Goal: Task Accomplishment & Management: Manage account settings

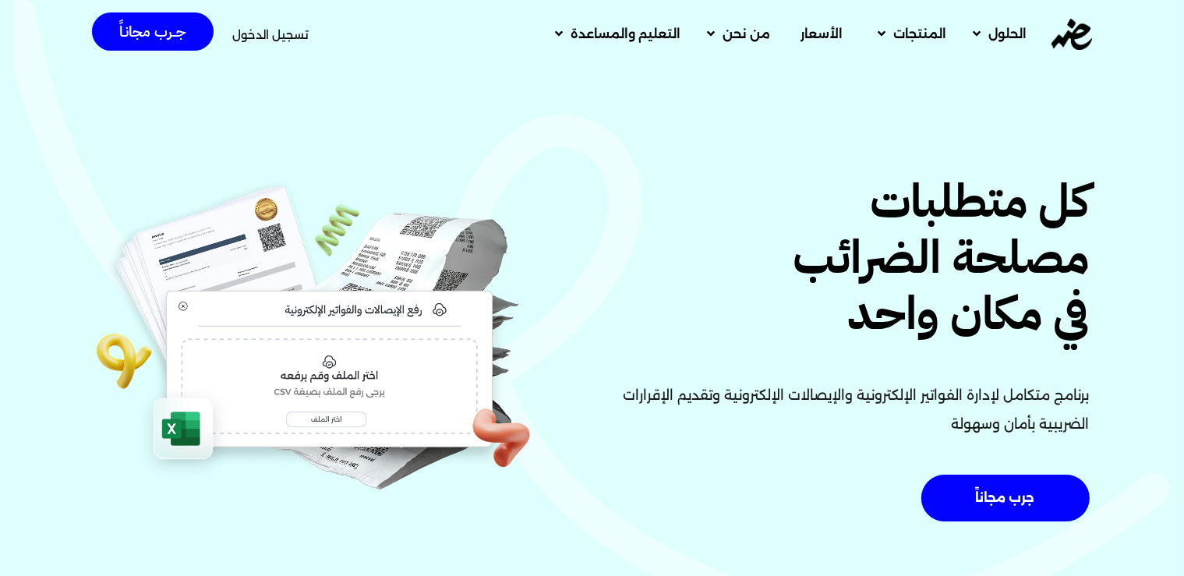
click at [274, 37] on span "تسجيل الدخول" at bounding box center [270, 35] width 76 height 12
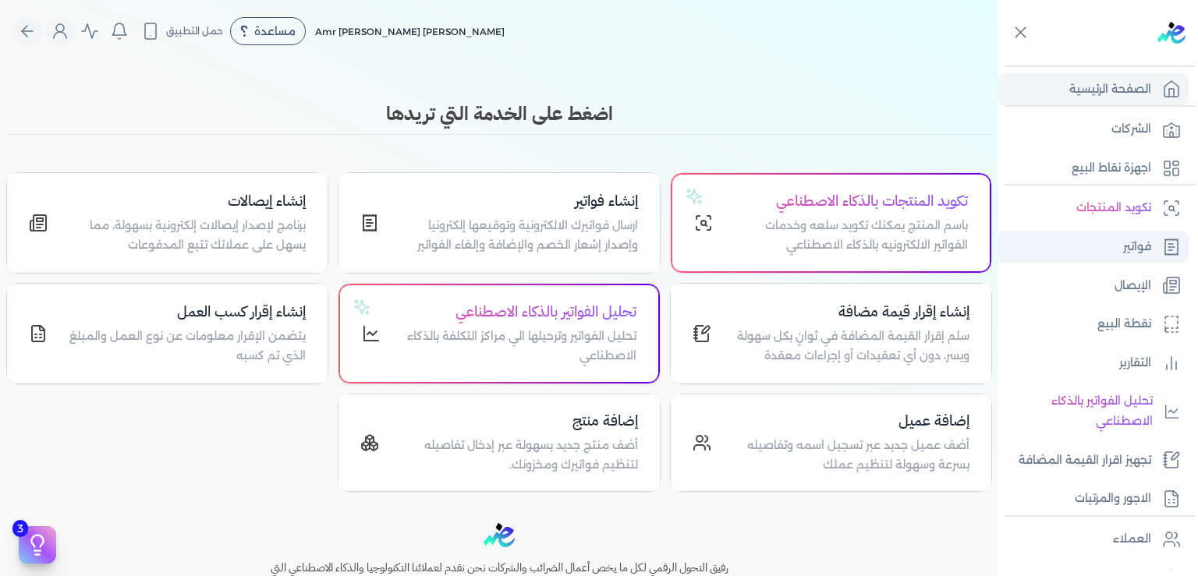
click at [1135, 246] on p "فواتير" at bounding box center [1137, 247] width 28 height 20
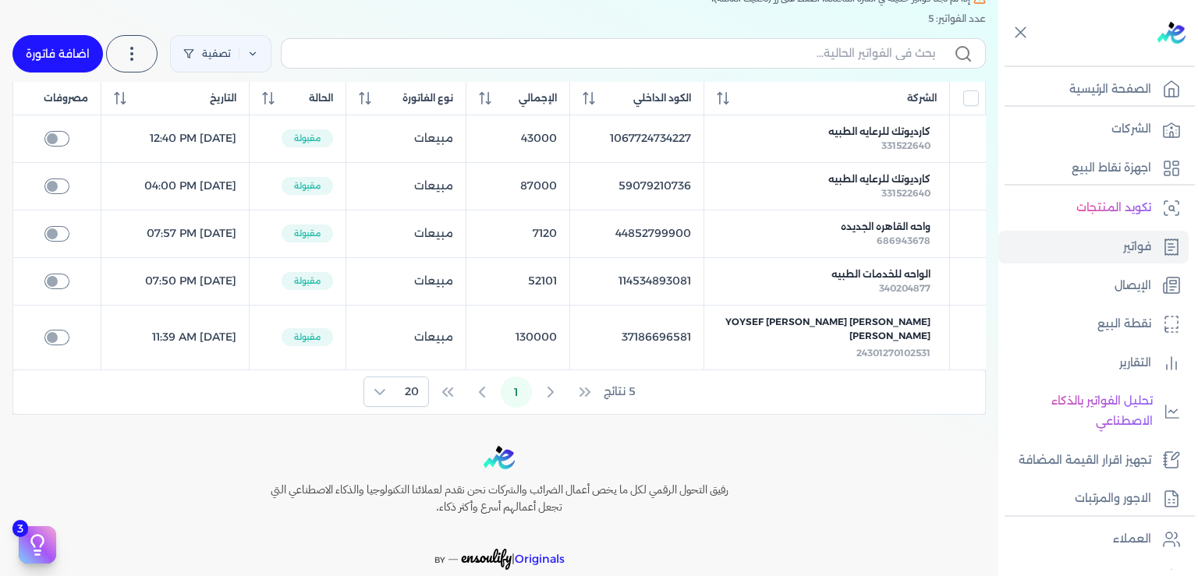
scroll to position [235, 0]
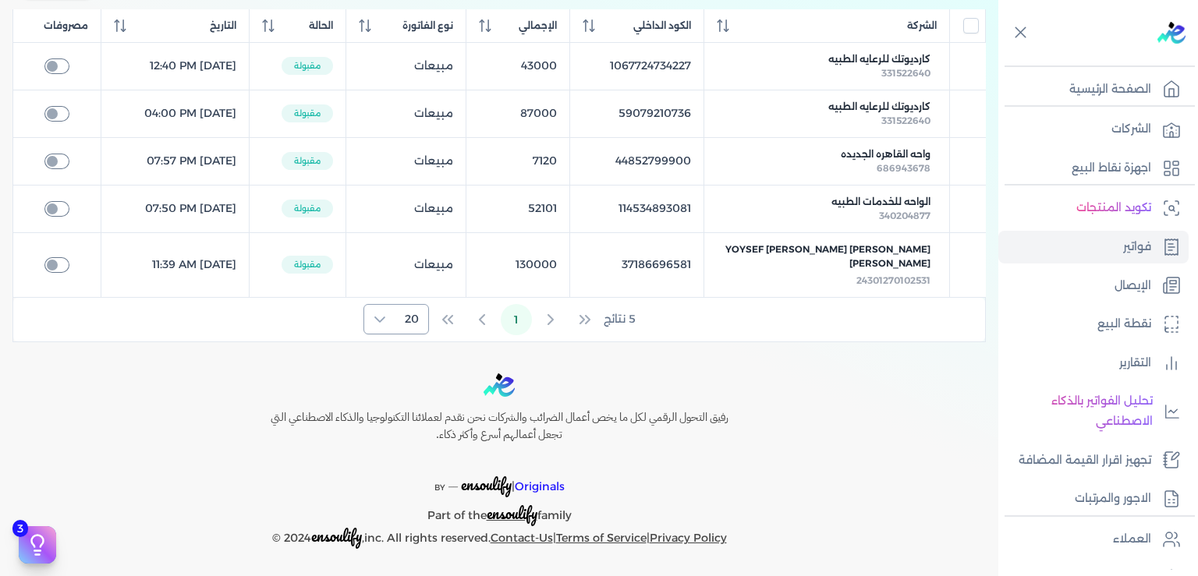
click at [386, 320] on icon at bounding box center [379, 319] width 12 height 12
click at [410, 410] on span "100" at bounding box center [411, 413] width 19 height 16
click at [556, 320] on div "5 نتائج 1 100" at bounding box center [499, 320] width 972 height 44
click at [591, 314] on div "5 نتائج 1 100" at bounding box center [499, 320] width 972 height 44
click at [631, 320] on span "5 نتائج" at bounding box center [622, 319] width 32 height 16
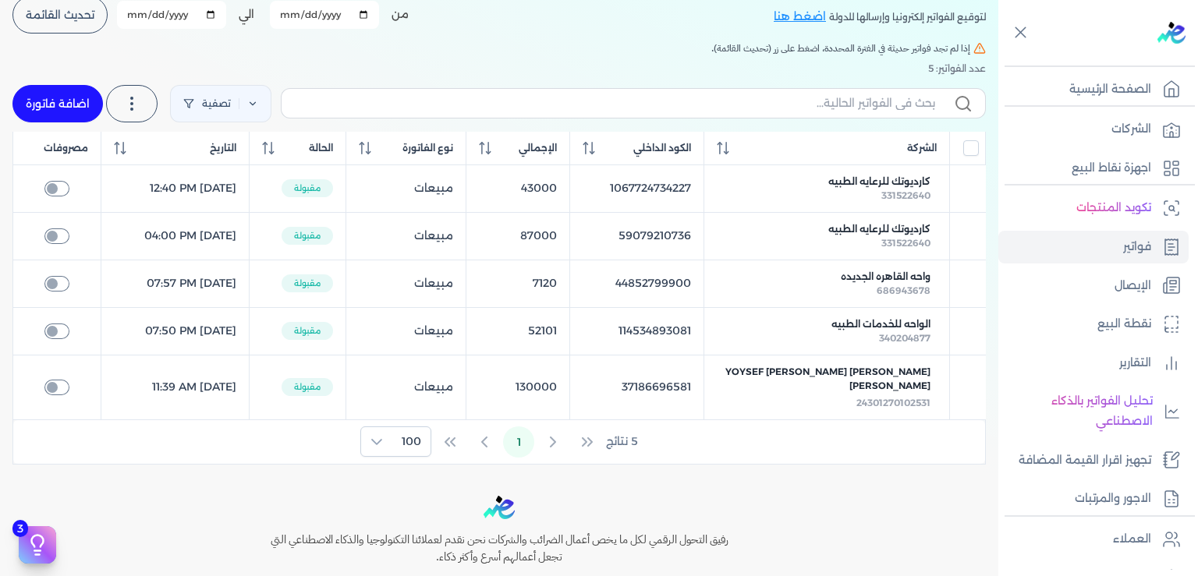
scroll to position [0, 0]
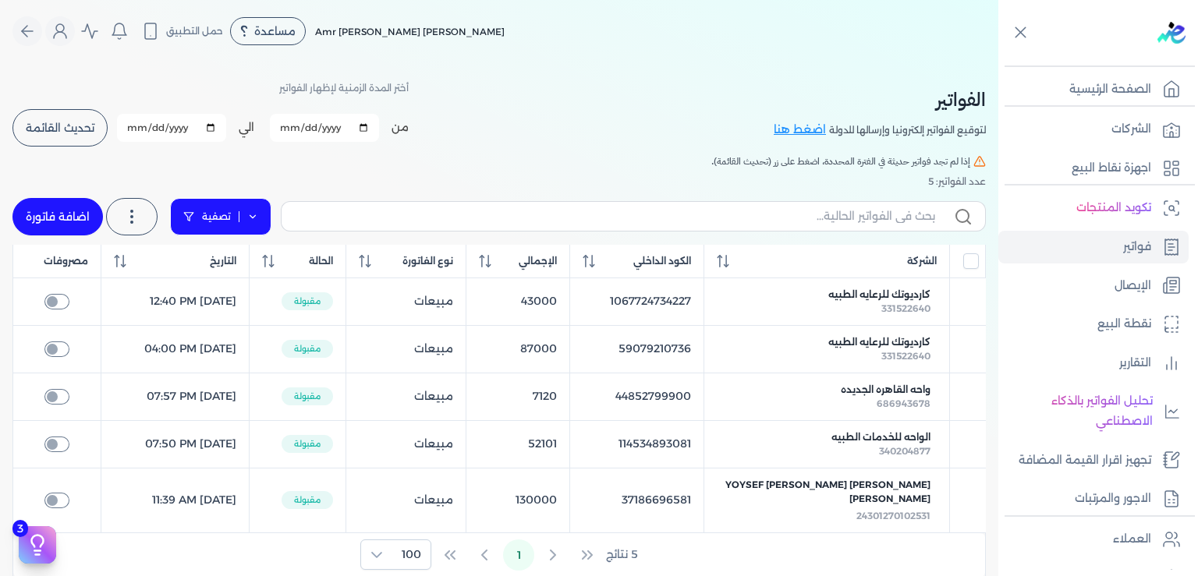
click at [271, 211] on link "تصفية" at bounding box center [220, 216] width 101 height 37
click at [422, 154] on h5 "إذا لم تجد فواتير حديثة في الفترة المحددة، اضغط على زر (تحديث القائمة)." at bounding box center [498, 161] width 973 height 14
click at [146, 130] on input "2025-08-31" at bounding box center [171, 128] width 109 height 28
click at [325, 123] on input "2025-08-01" at bounding box center [324, 128] width 109 height 28
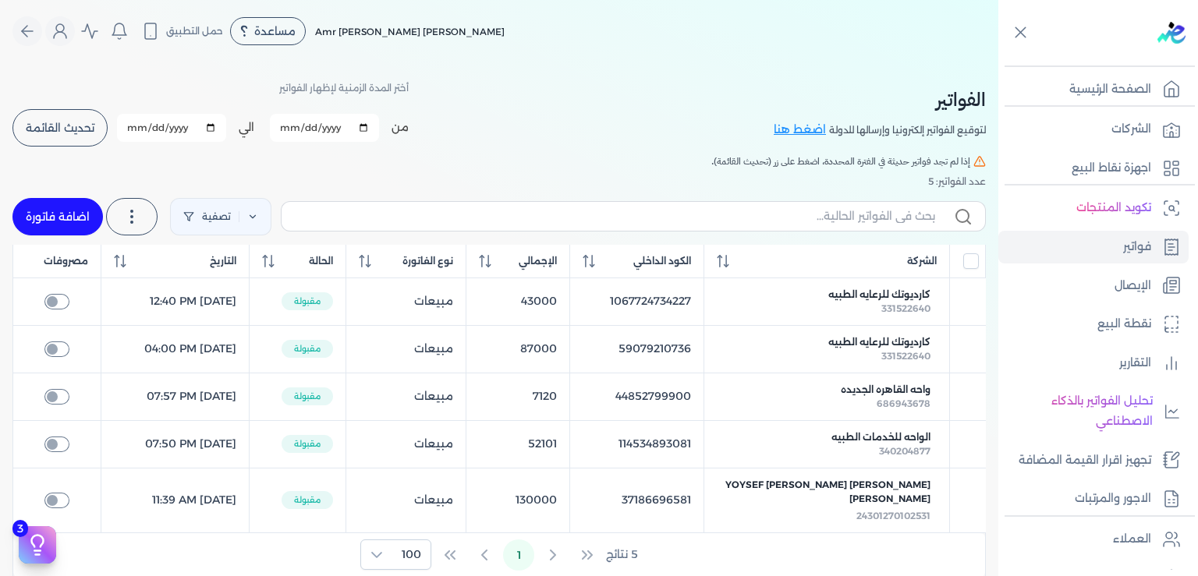
click at [295, 126] on input "2025-08-01" at bounding box center [324, 128] width 109 height 28
type input "2025-01-01"
click at [381, 211] on input "text" at bounding box center [614, 216] width 641 height 16
click at [965, 210] on circle at bounding box center [962, 216] width 12 height 12
click at [935, 208] on input "text" at bounding box center [614, 216] width 641 height 16
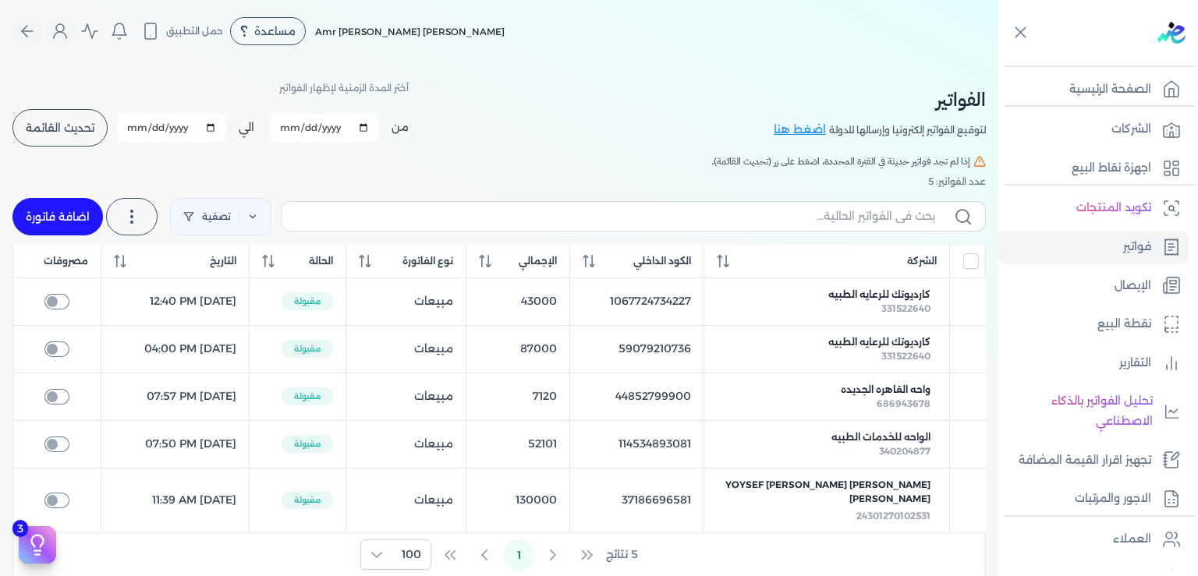
click at [87, 132] on span "تحديث القائمة" at bounding box center [60, 127] width 69 height 11
click at [87, 132] on div "من 2025-01-01 الي 2025-08-31 برجاء تحديد فتره زمنيه برجاء تحديد فتره زمنيه صالح…" at bounding box center [210, 128] width 396 height 41
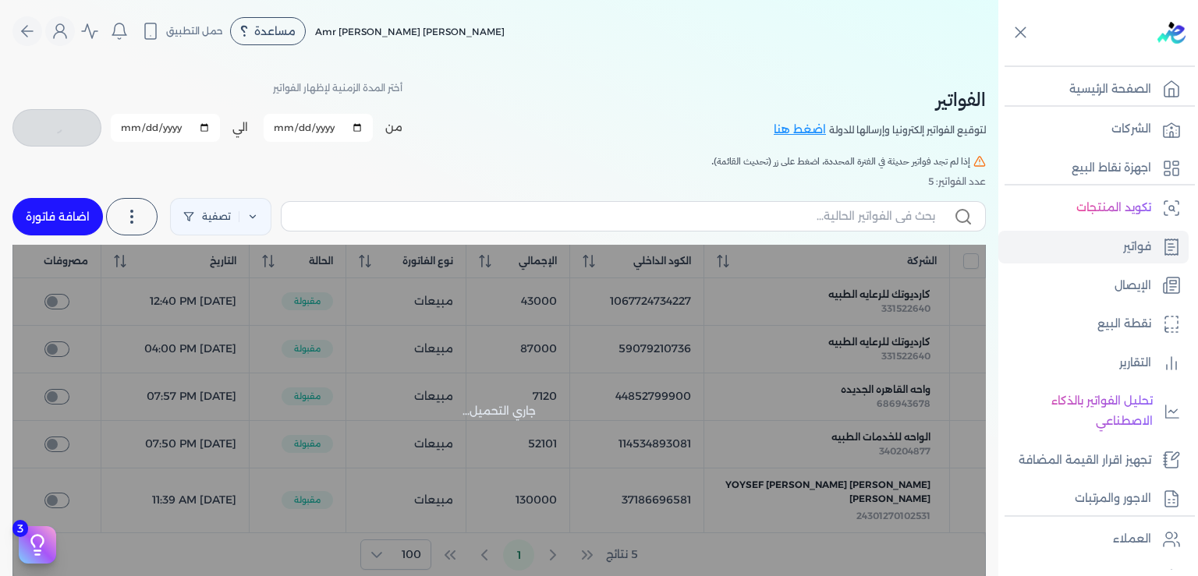
scroll to position [235, 0]
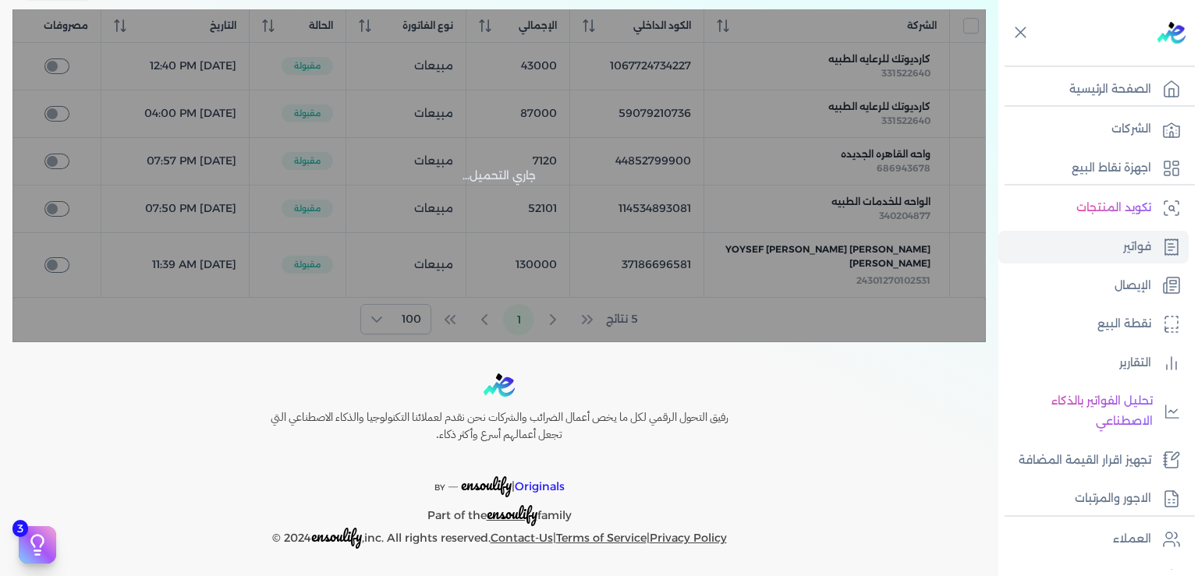
checkbox input "false"
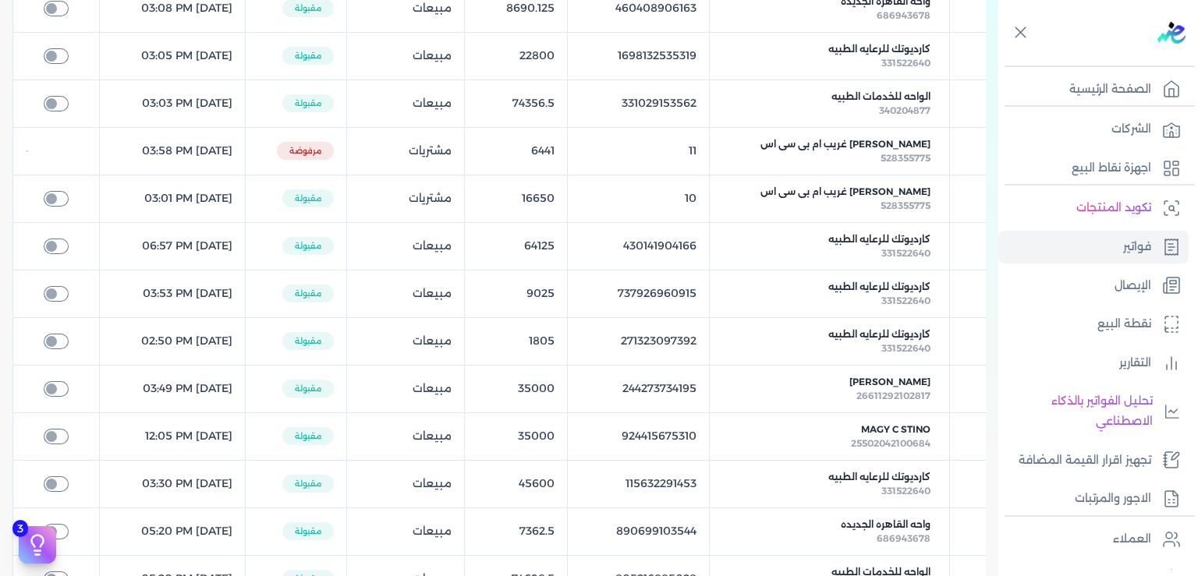
scroll to position [81, 0]
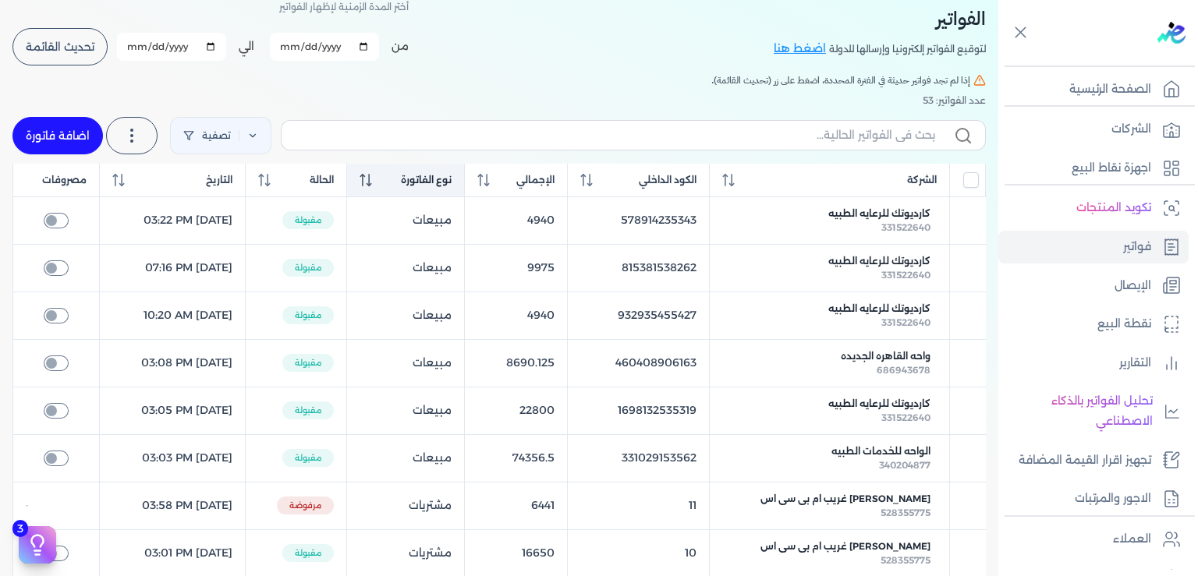
click at [370, 179] on icon at bounding box center [370, 180] width 2 height 12
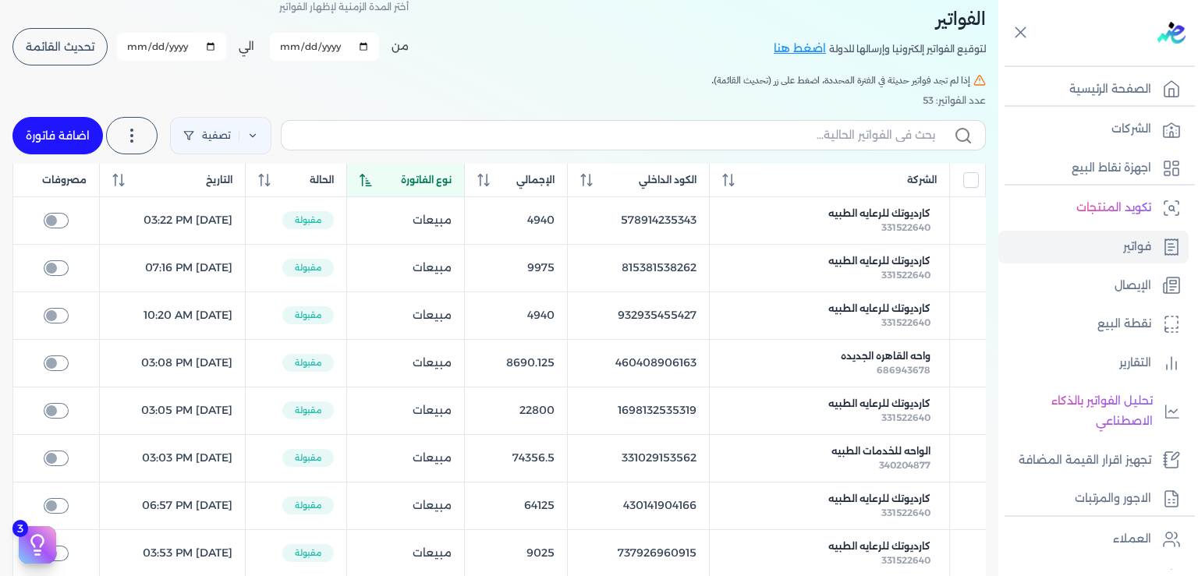
click at [372, 178] on icon at bounding box center [365, 180] width 12 height 12
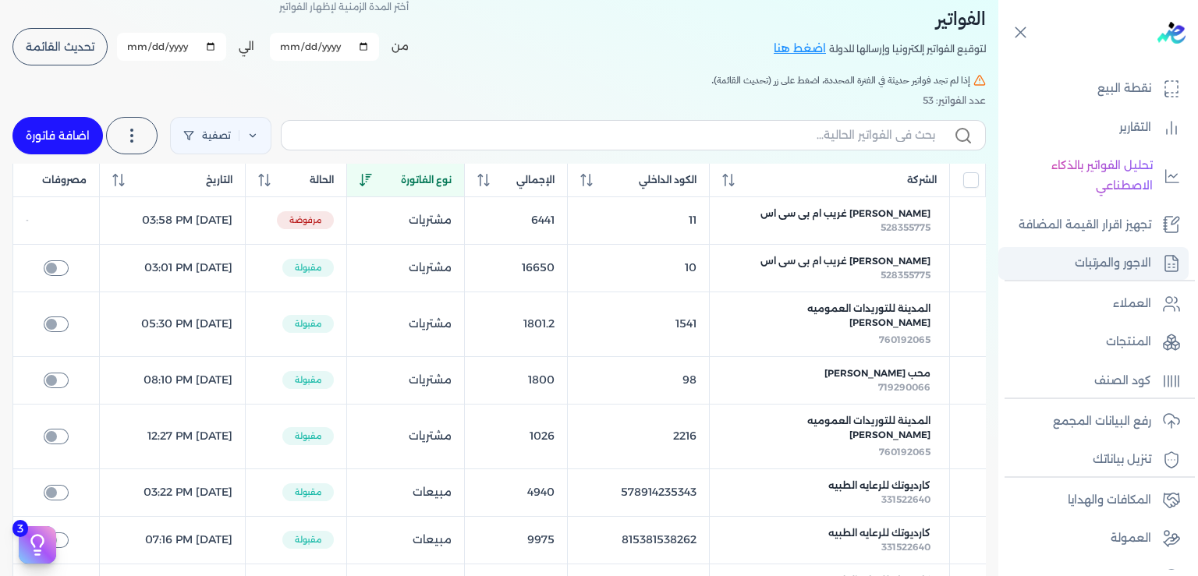
scroll to position [284, 0]
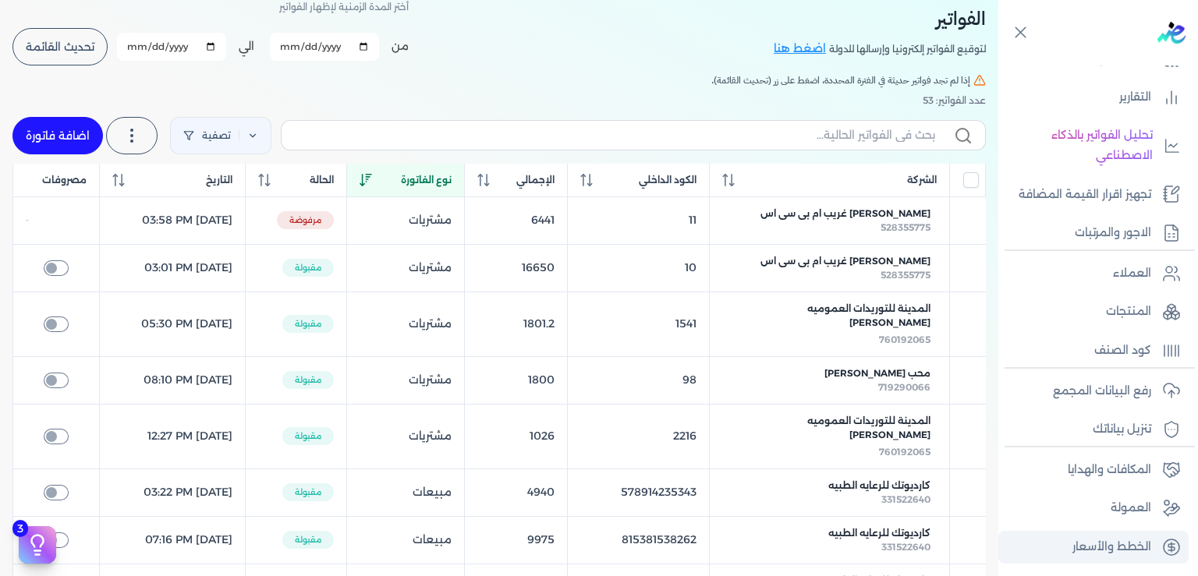
click at [1124, 547] on p "الخطط والأسعار" at bounding box center [1111, 547] width 79 height 20
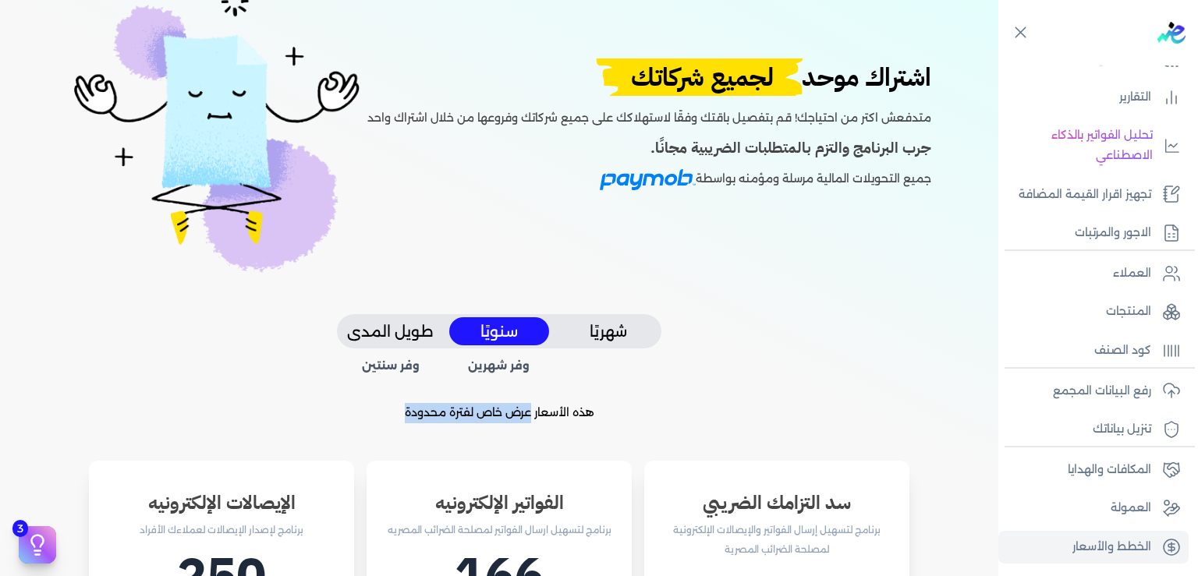
drag, startPoint x: 536, startPoint y: 415, endPoint x: 383, endPoint y: 430, distance: 154.4
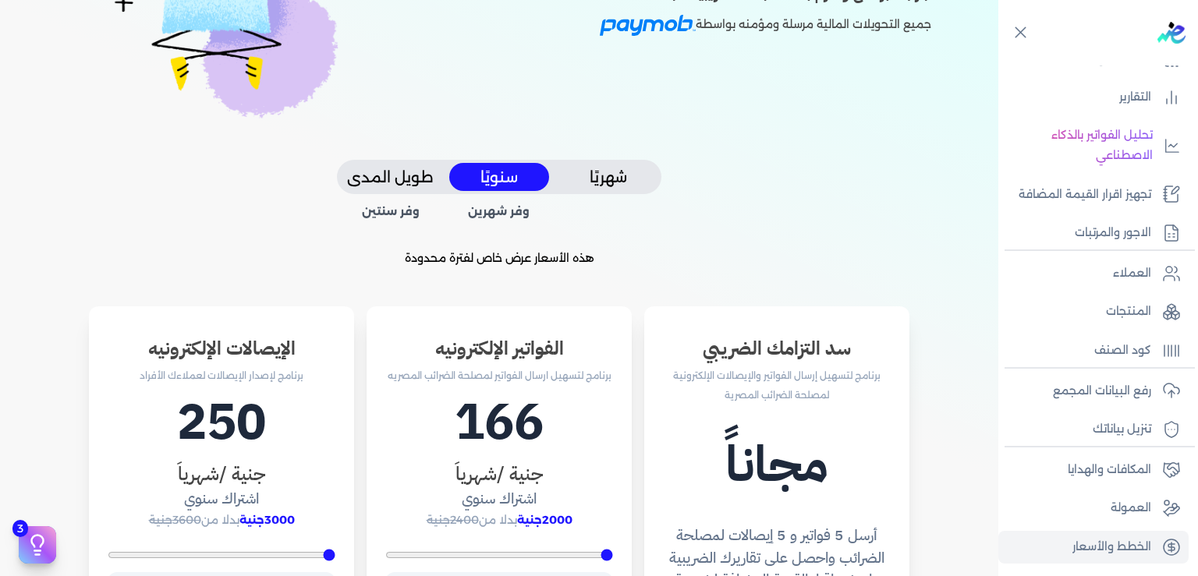
scroll to position [471, 0]
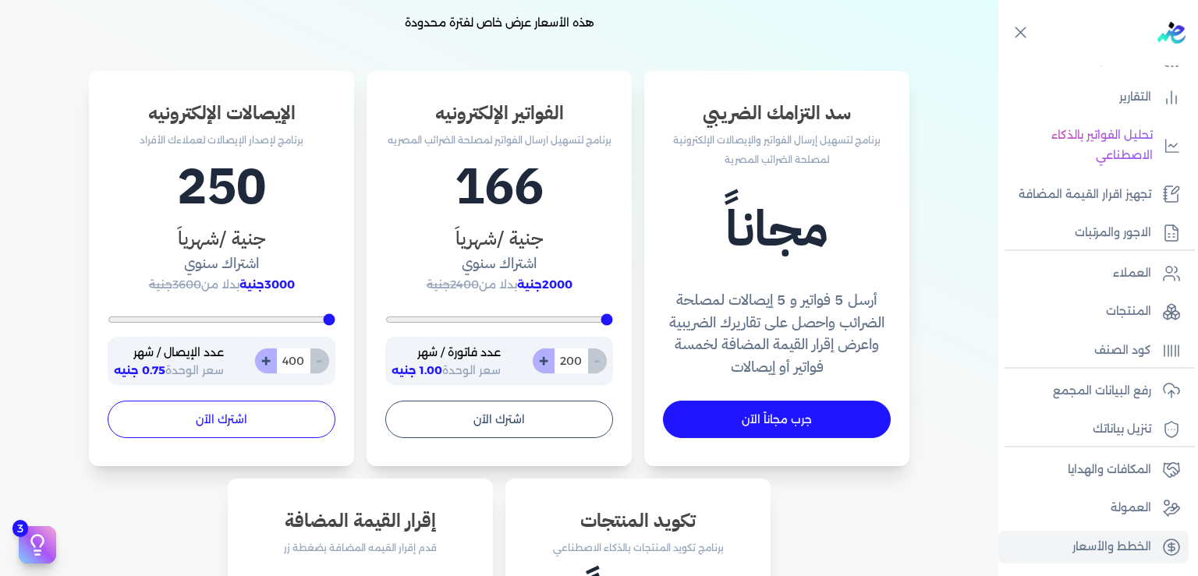
click at [233, 416] on button "اشترك الآن" at bounding box center [222, 419] width 228 height 37
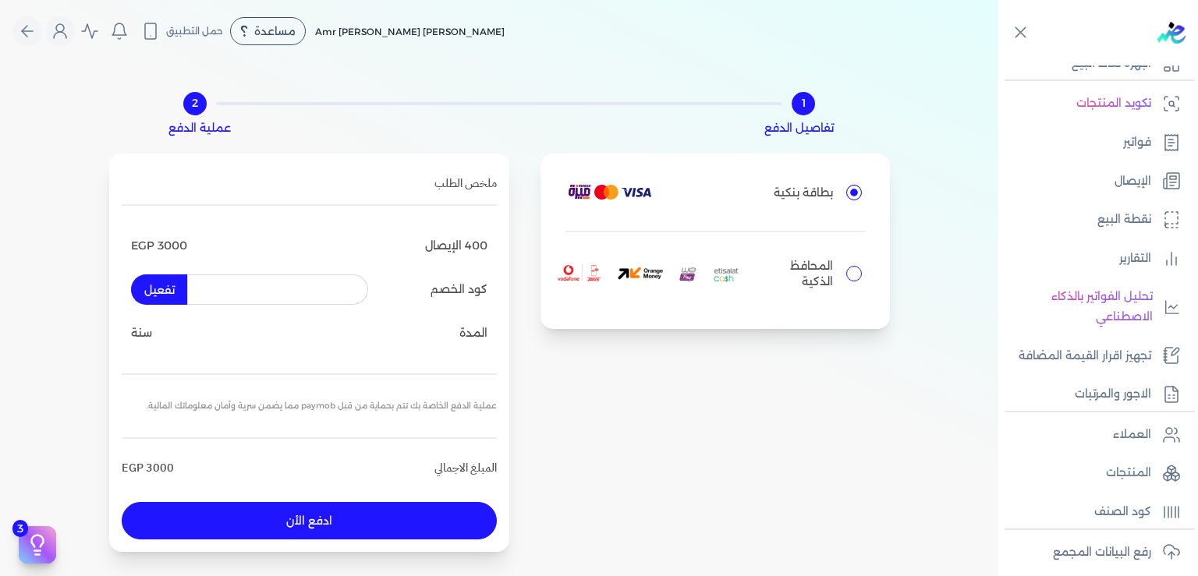
click at [662, 476] on div "بطاقة بنكية المحافظ الذكية رقم المحفظة" at bounding box center [714, 353] width 349 height 398
click at [862, 272] on input "المحافظ الذكية" at bounding box center [854, 274] width 16 height 16
radio input "true"
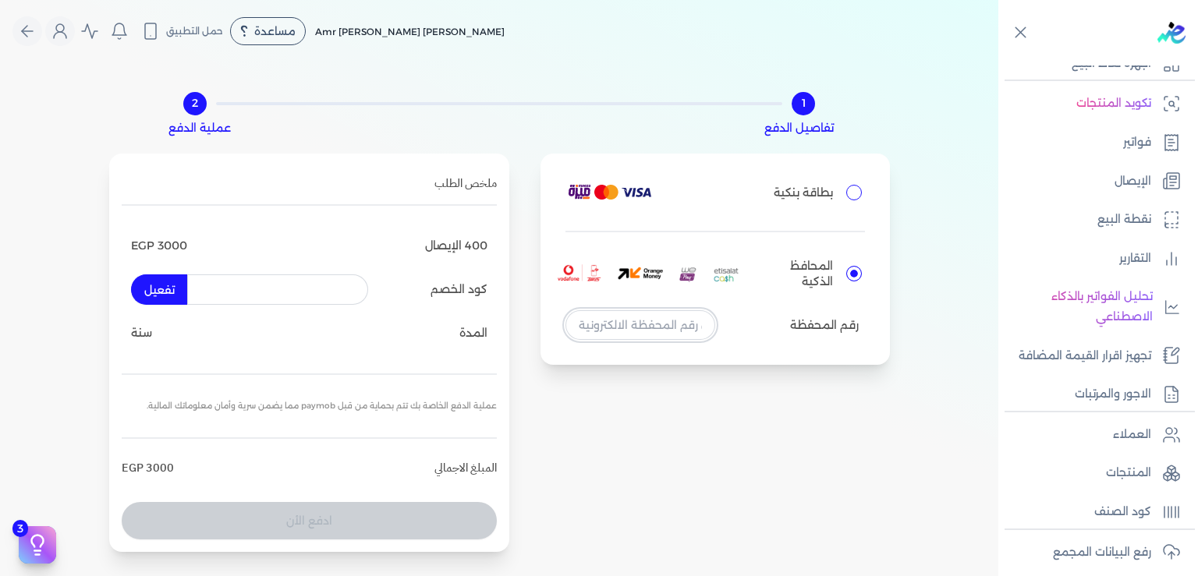
click at [656, 326] on input "tel" at bounding box center [640, 325] width 150 height 30
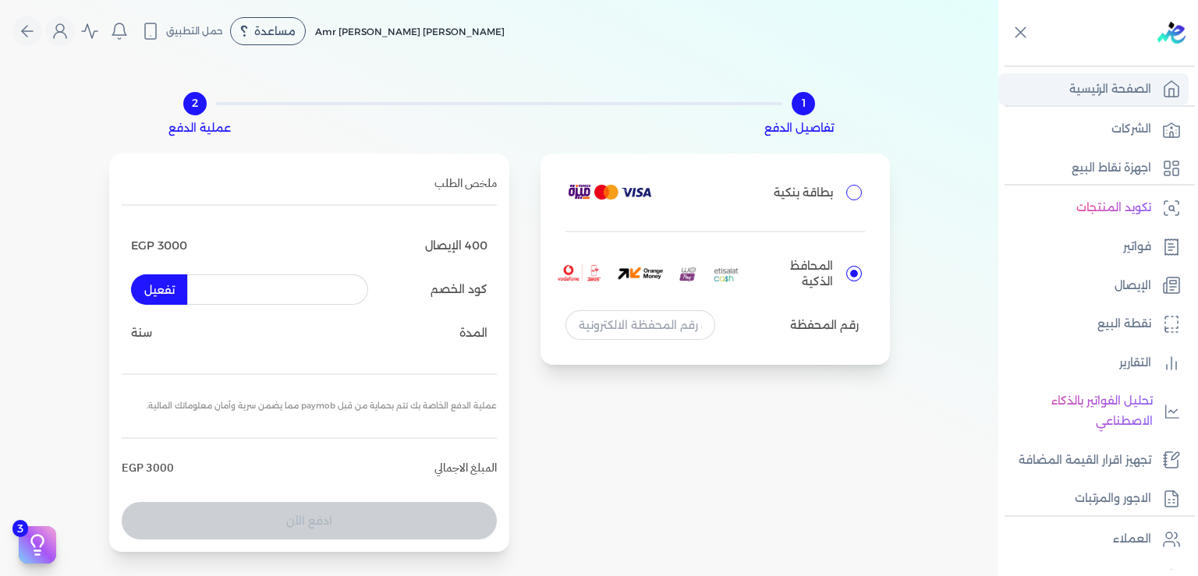
click at [1126, 95] on p "الصفحة الرئيسية" at bounding box center [1110, 90] width 82 height 20
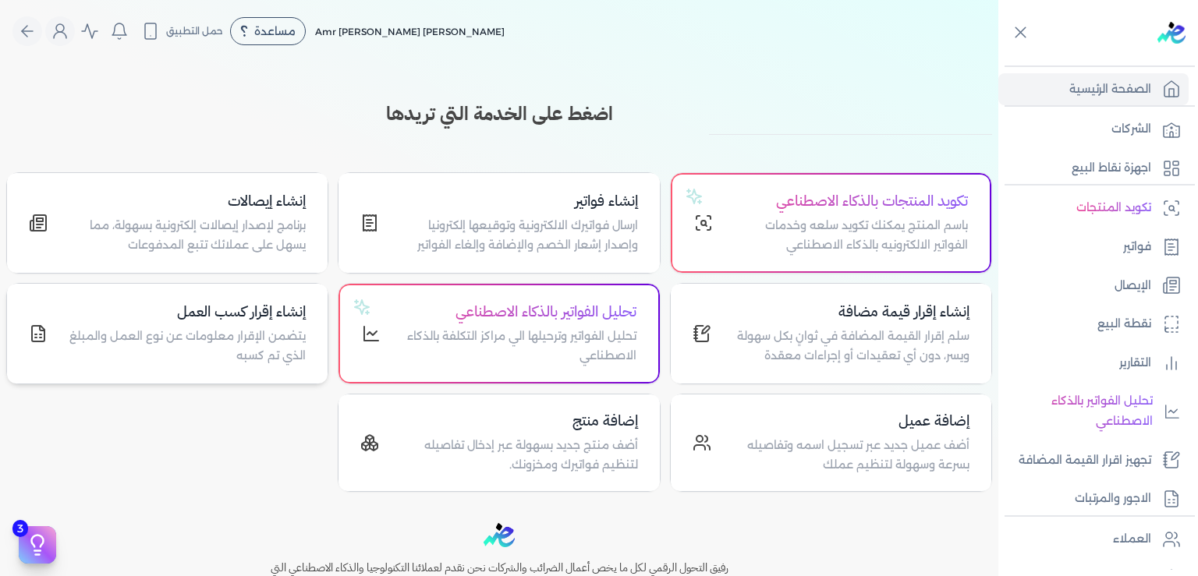
click at [258, 335] on p "يتضمن الإقرار معلومات عن نوع العمل والمبلغ الذي تم كسبه" at bounding box center [185, 347] width 239 height 40
select select "01"
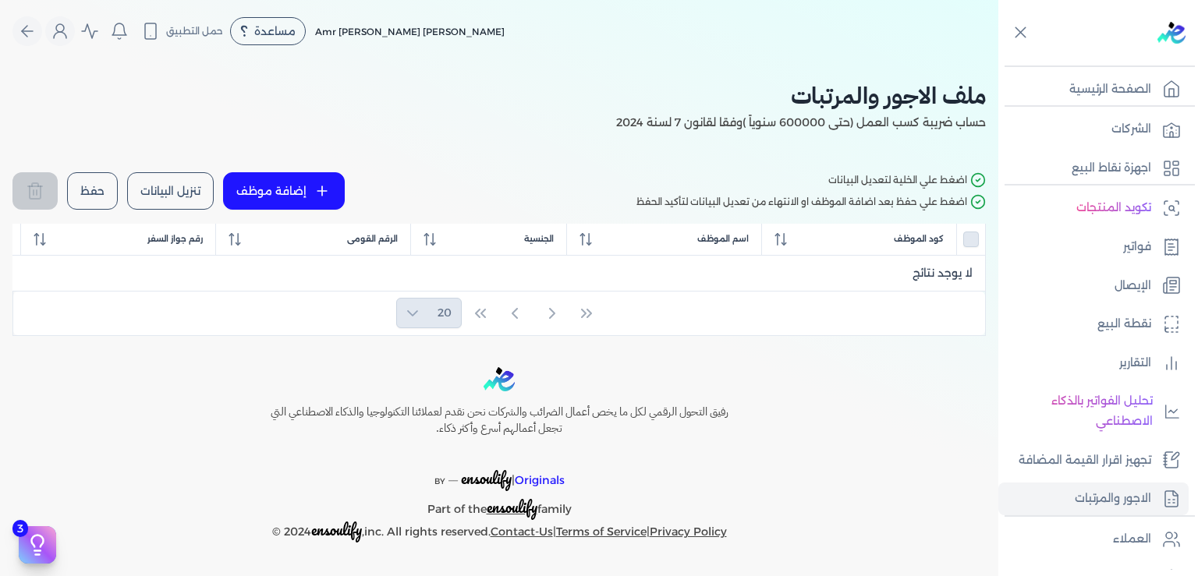
click at [805, 121] on p "حساب ضريبة كسب العمل (حتى 600000 سنوياً )وفقا لقانون 7 لسنة 2024" at bounding box center [498, 123] width 973 height 20
click at [1128, 131] on p "الشركات" at bounding box center [1131, 129] width 40 height 20
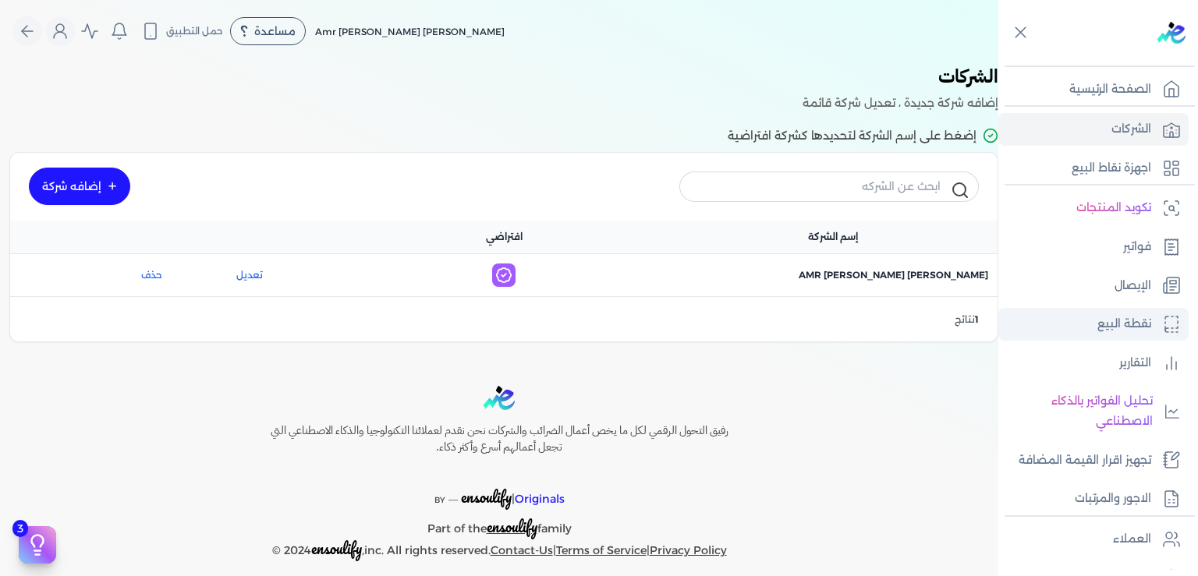
click at [1127, 316] on p "نقطة البيع" at bounding box center [1124, 324] width 54 height 20
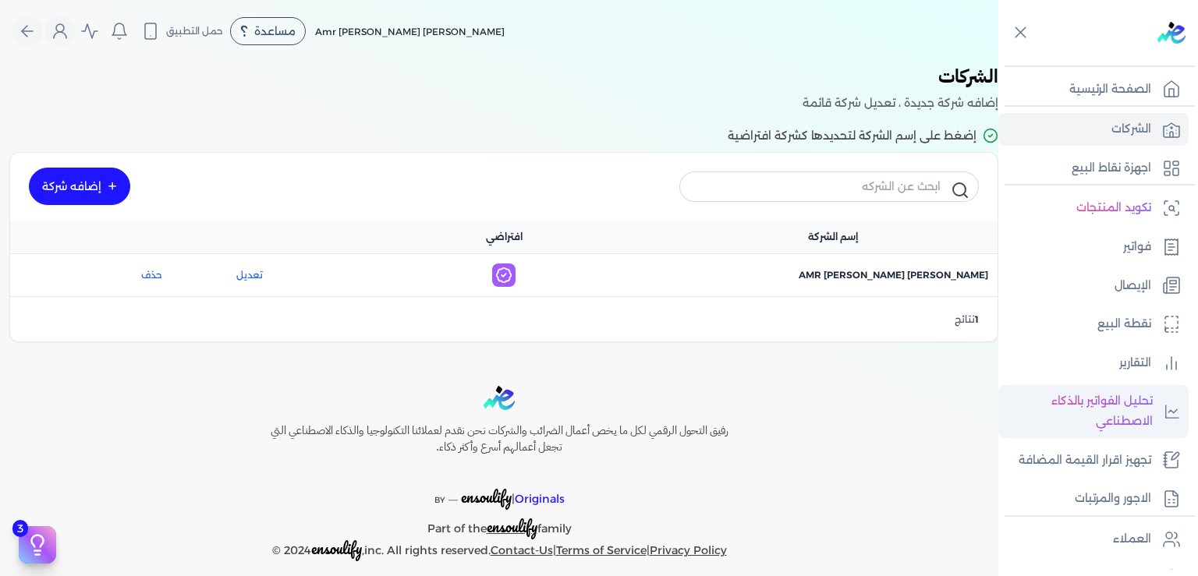
select select
select select "EGP"
select select "EGS"
select select "B"
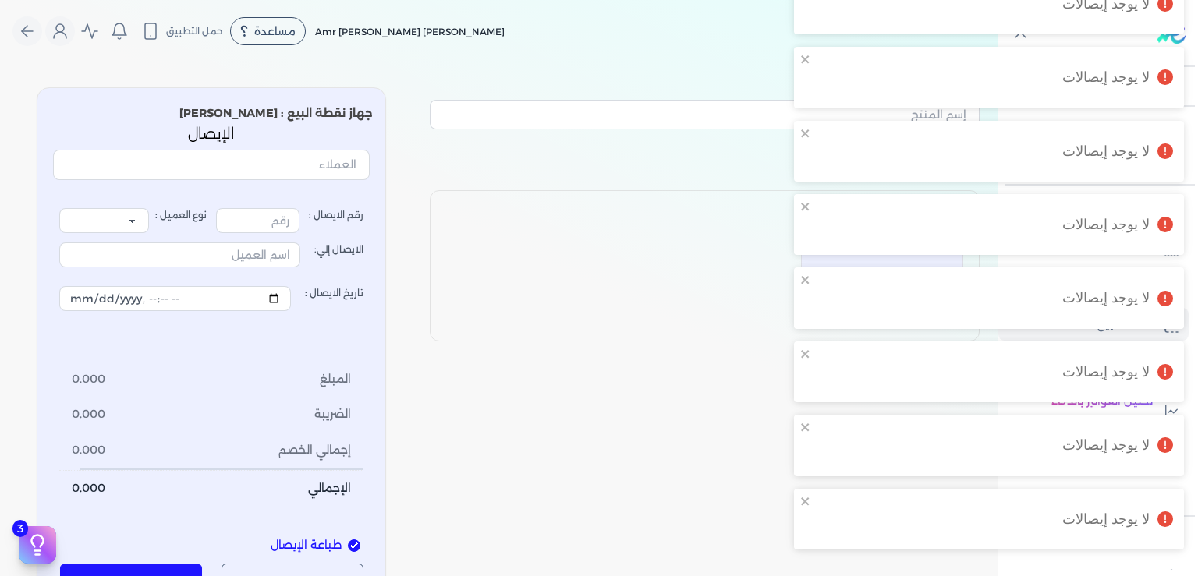
type input "1"
select select "P"
type input "عميل نقدي"
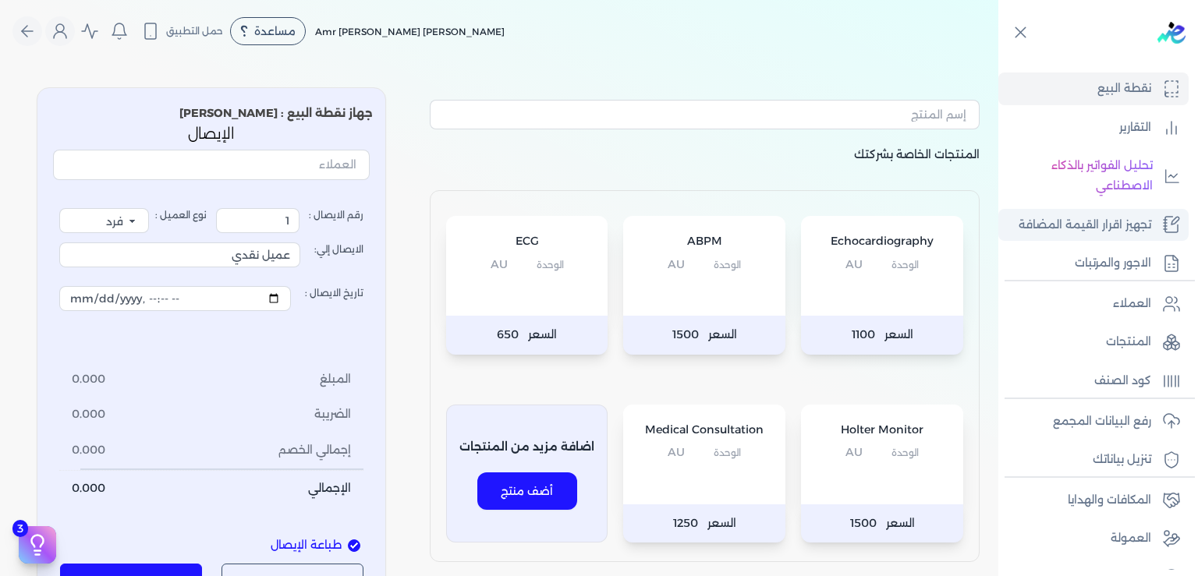
scroll to position [284, 0]
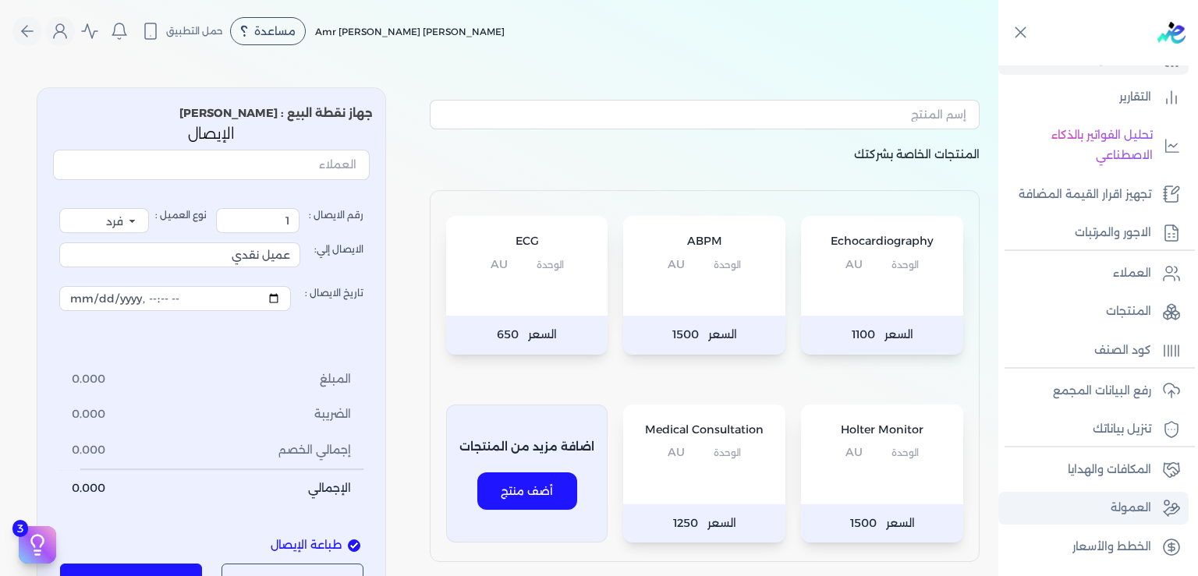
click at [1127, 493] on link "العمولة" at bounding box center [1093, 508] width 190 height 33
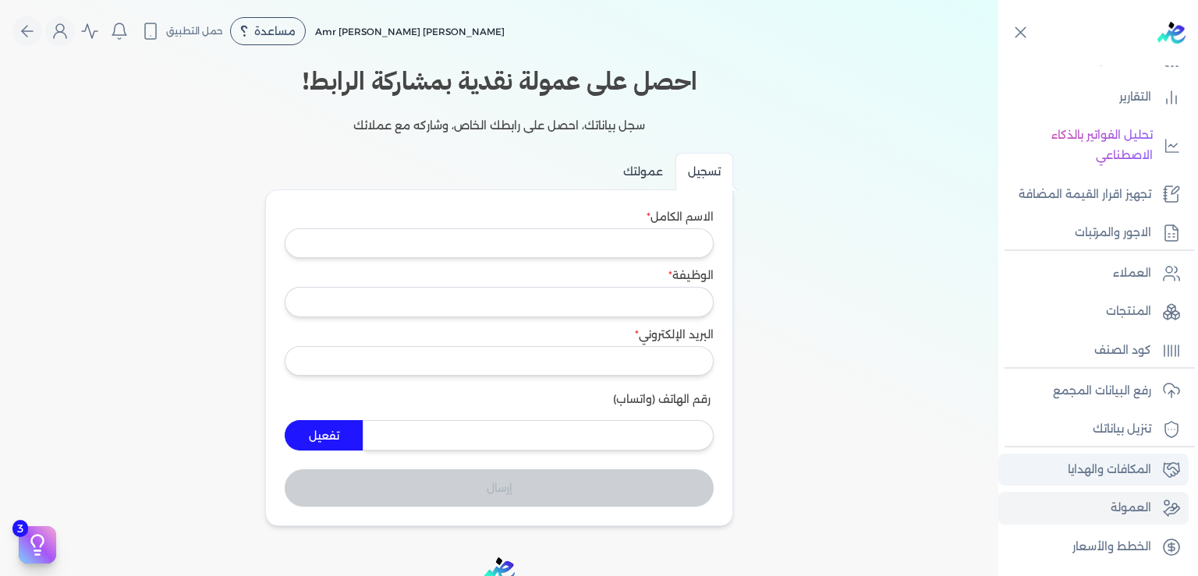
click at [1116, 469] on p "المكافات والهدايا" at bounding box center [1108, 470] width 83 height 20
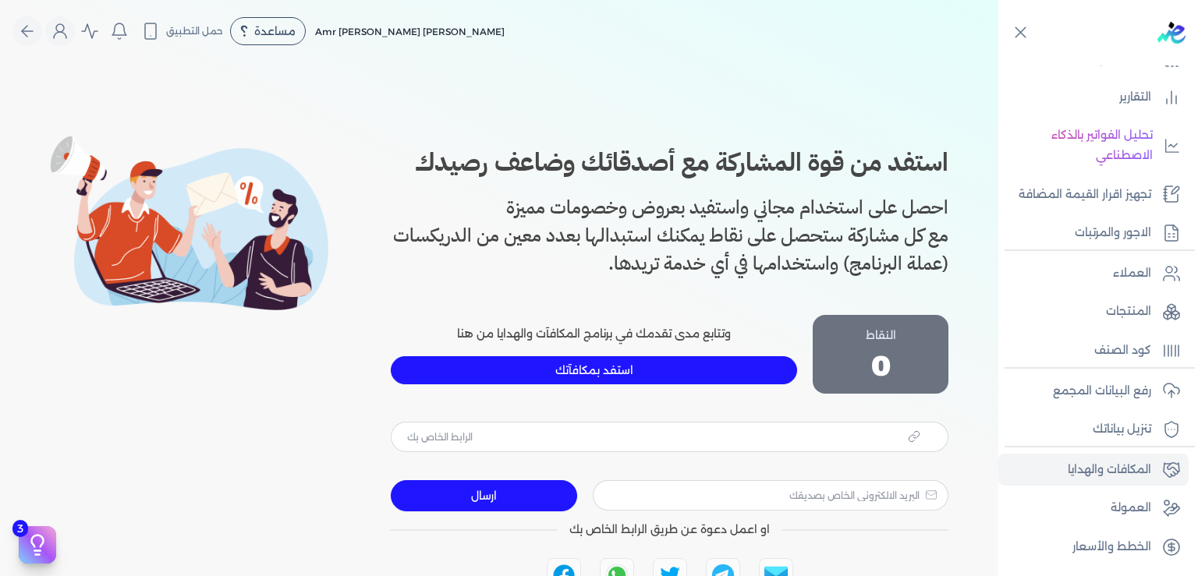
type input "https://app.edariba.com?ref=4slhrv"
click at [1128, 340] on link "كود الصنف" at bounding box center [1093, 351] width 190 height 33
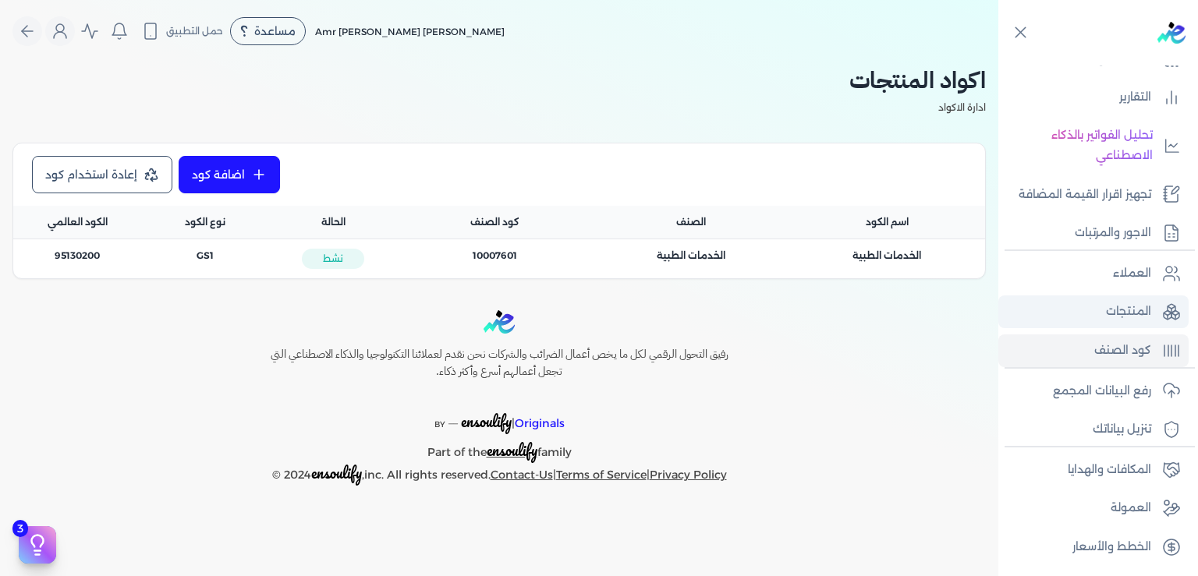
click at [1134, 313] on p "المنتجات" at bounding box center [1128, 312] width 45 height 20
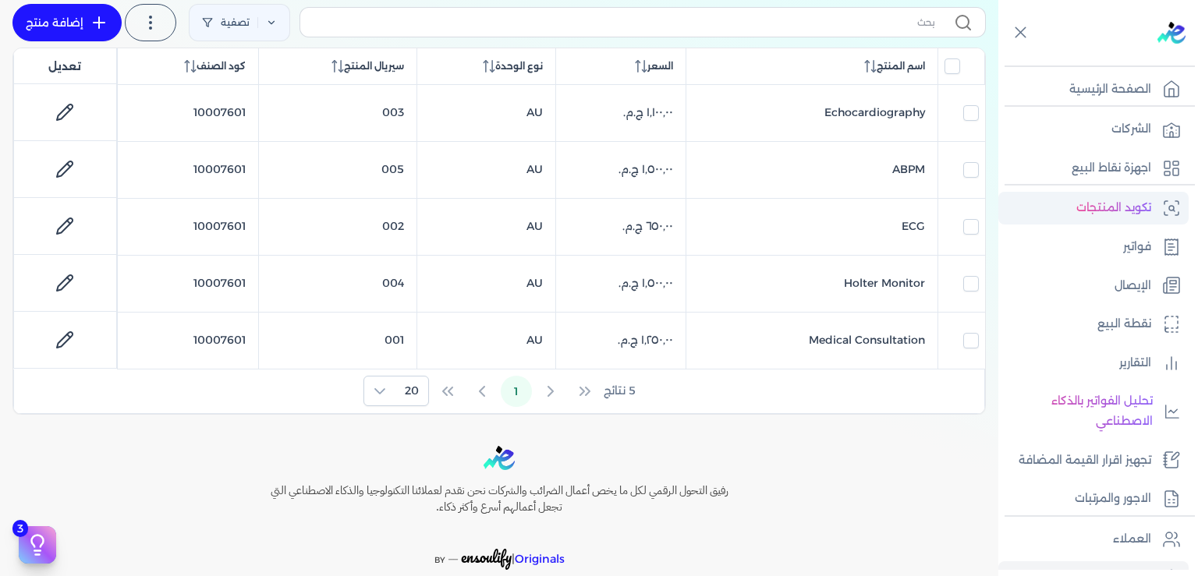
click at [1124, 207] on p "تكويد المنتجات" at bounding box center [1113, 208] width 75 height 20
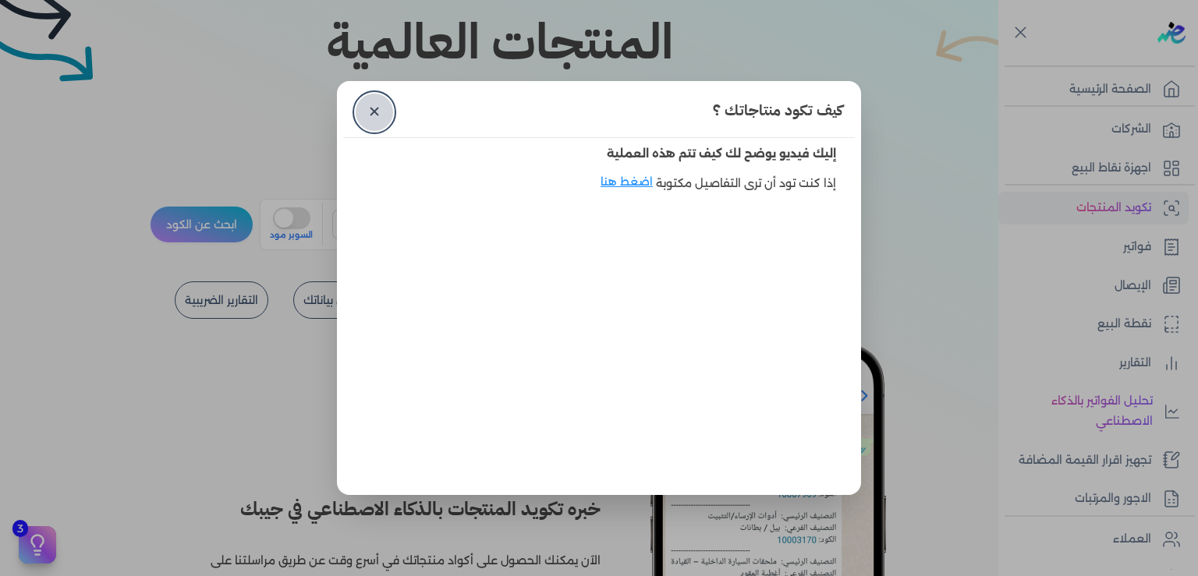
click at [381, 114] on link "✕" at bounding box center [374, 112] width 37 height 37
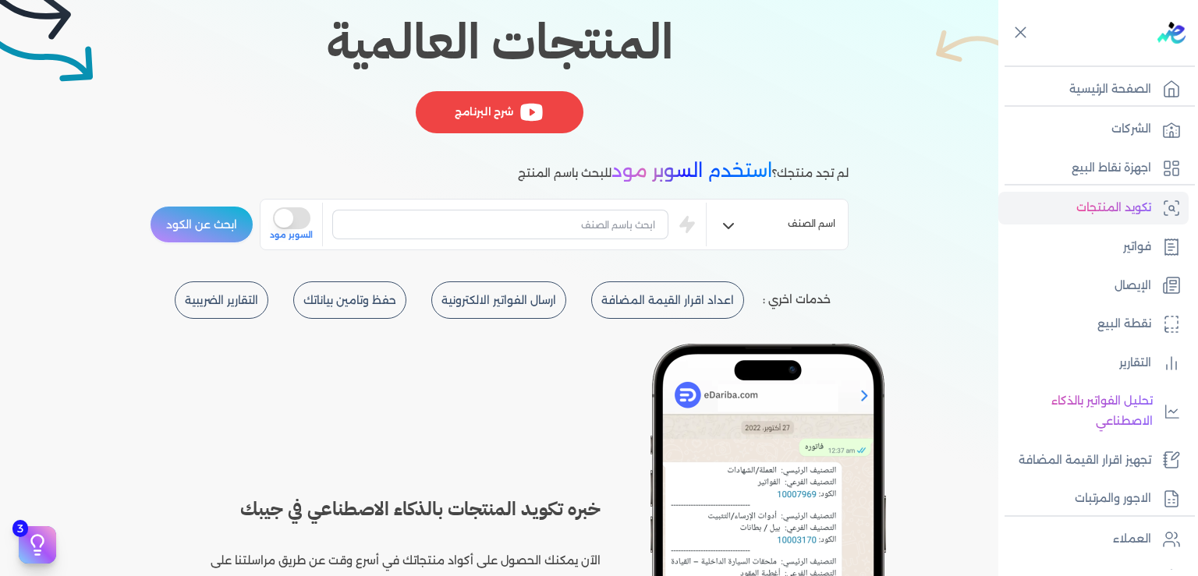
click at [1059, 225] on ul "تكويد المنتجات فواتير الإيصال نقطة البيع التقارير تحليل الفواتير بالذكاء الاصطن…" at bounding box center [1093, 353] width 190 height 323
click at [218, 302] on button "التقارير الضريبية" at bounding box center [222, 299] width 94 height 37
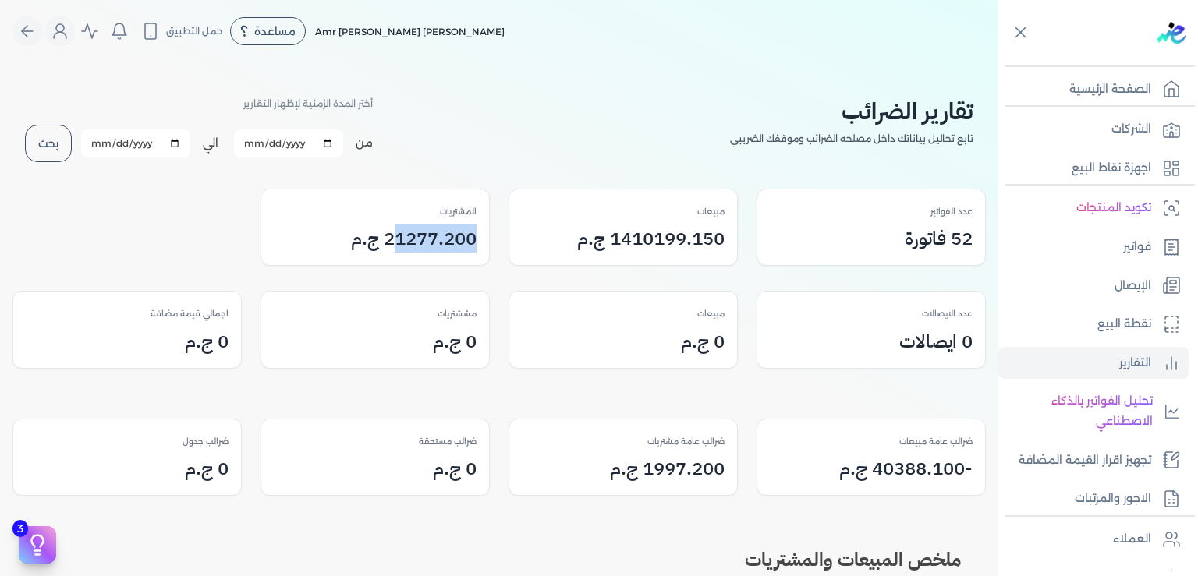
drag, startPoint x: 403, startPoint y: 237, endPoint x: 386, endPoint y: 235, distance: 17.2
click at [386, 235] on h3 "21277.200 ج.م" at bounding box center [414, 239] width 126 height 28
